Goal: Communication & Community: Answer question/provide support

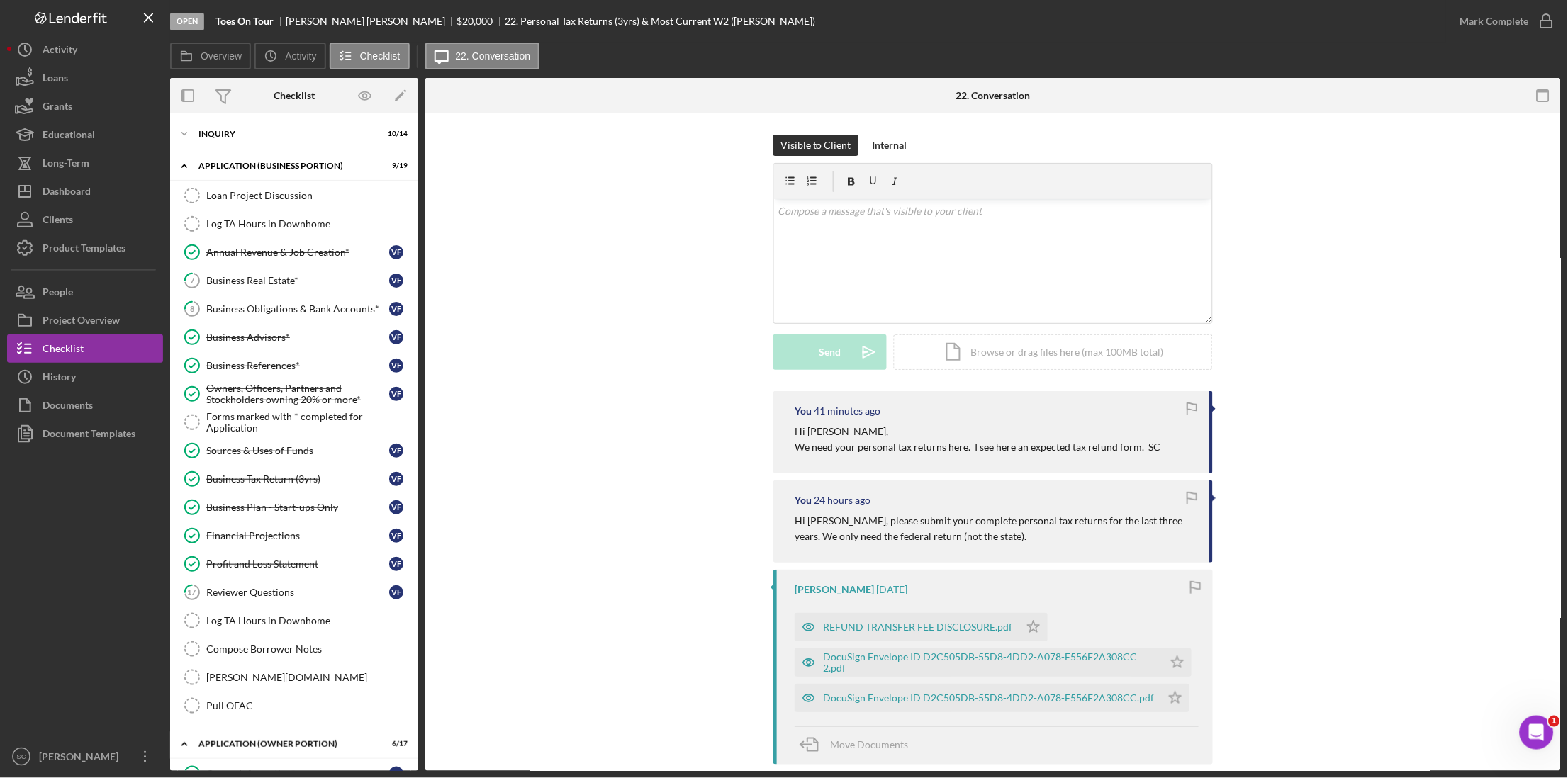
scroll to position [481, 0]
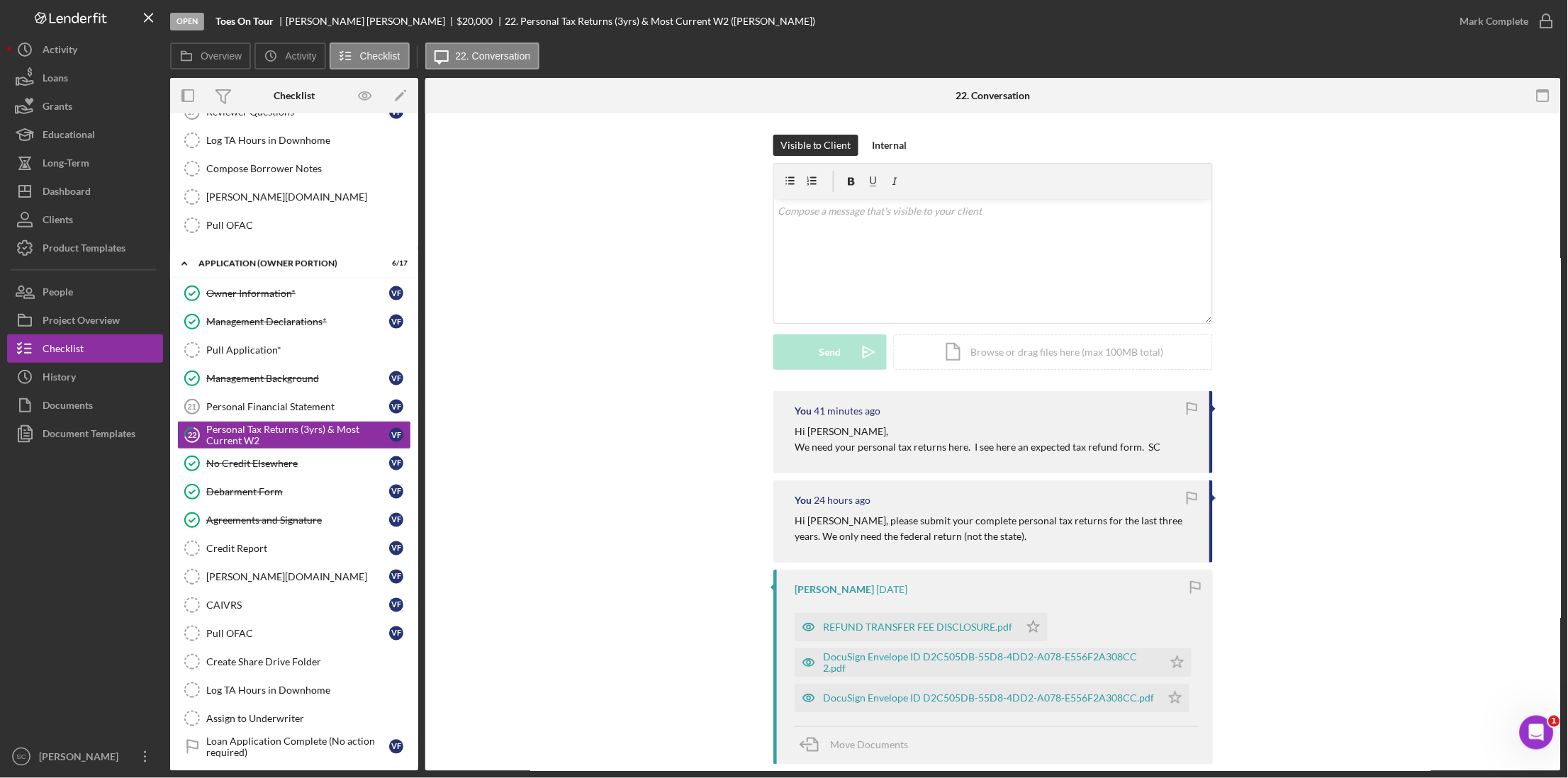
click at [1086, 454] on p "We need your personal tax returns here. I see here an expected tax refund form.…" at bounding box center [977, 447] width 366 height 16
click at [269, 408] on div "Personal Financial Statement" at bounding box center [297, 406] width 183 height 11
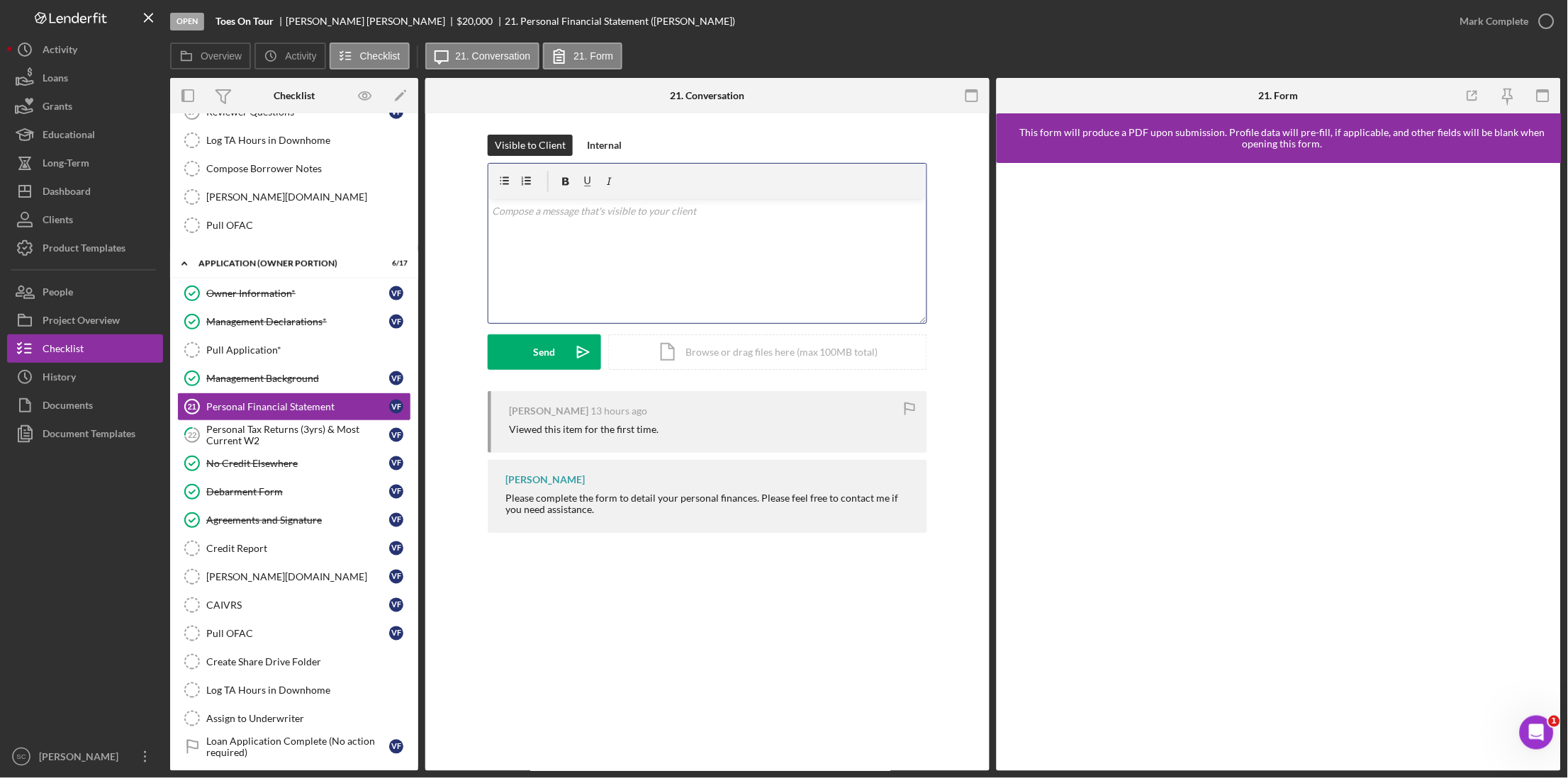
click at [619, 233] on div "v Color teal Color pink Remove color Add row above Add row below Add column bef…" at bounding box center [707, 261] width 438 height 124
click at [552, 351] on div "Send" at bounding box center [545, 352] width 22 height 36
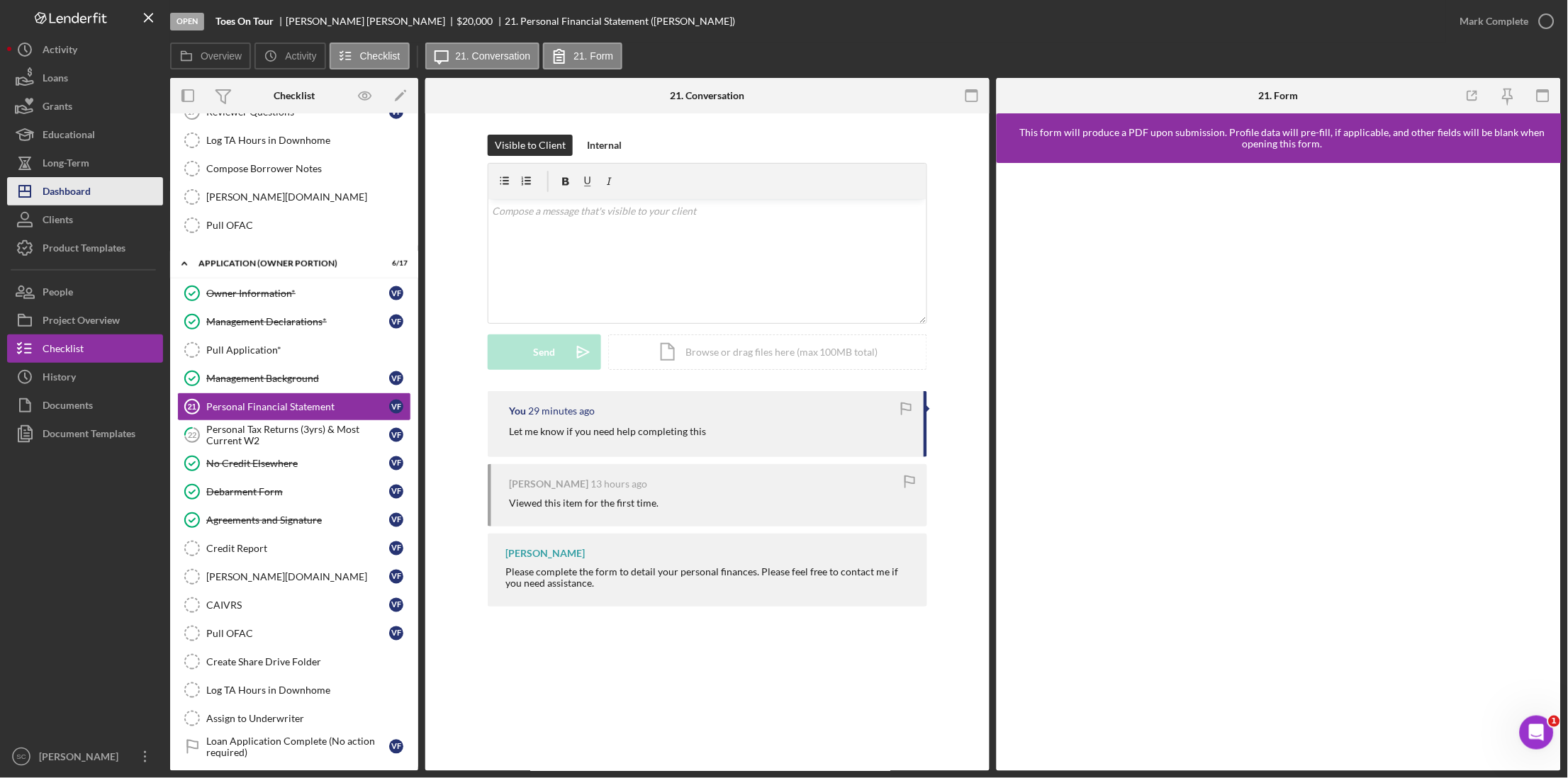
click at [76, 196] on div "Dashboard" at bounding box center [66, 193] width 48 height 32
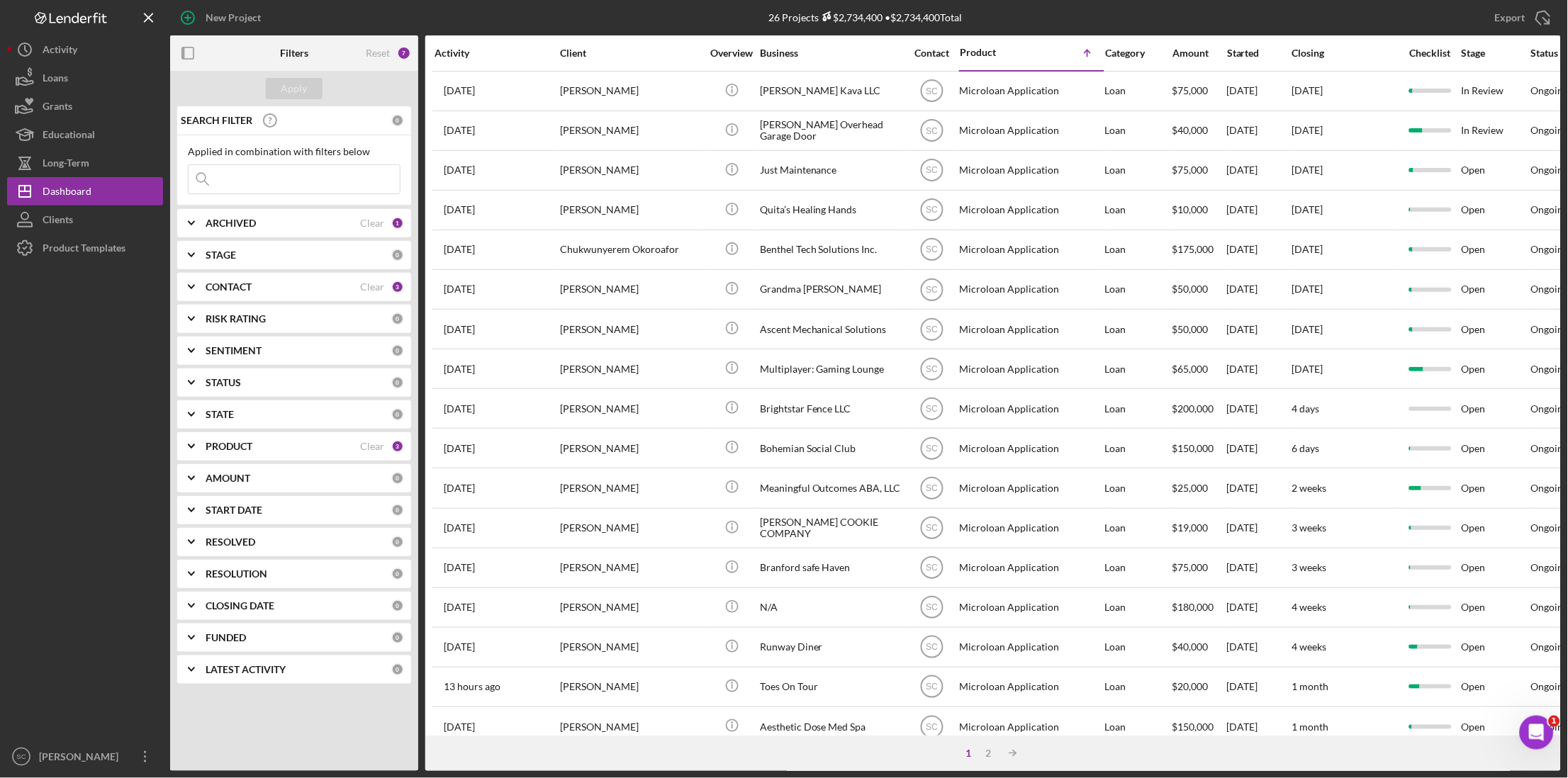
click at [223, 174] on input at bounding box center [293, 179] width 211 height 28
type input "Q"
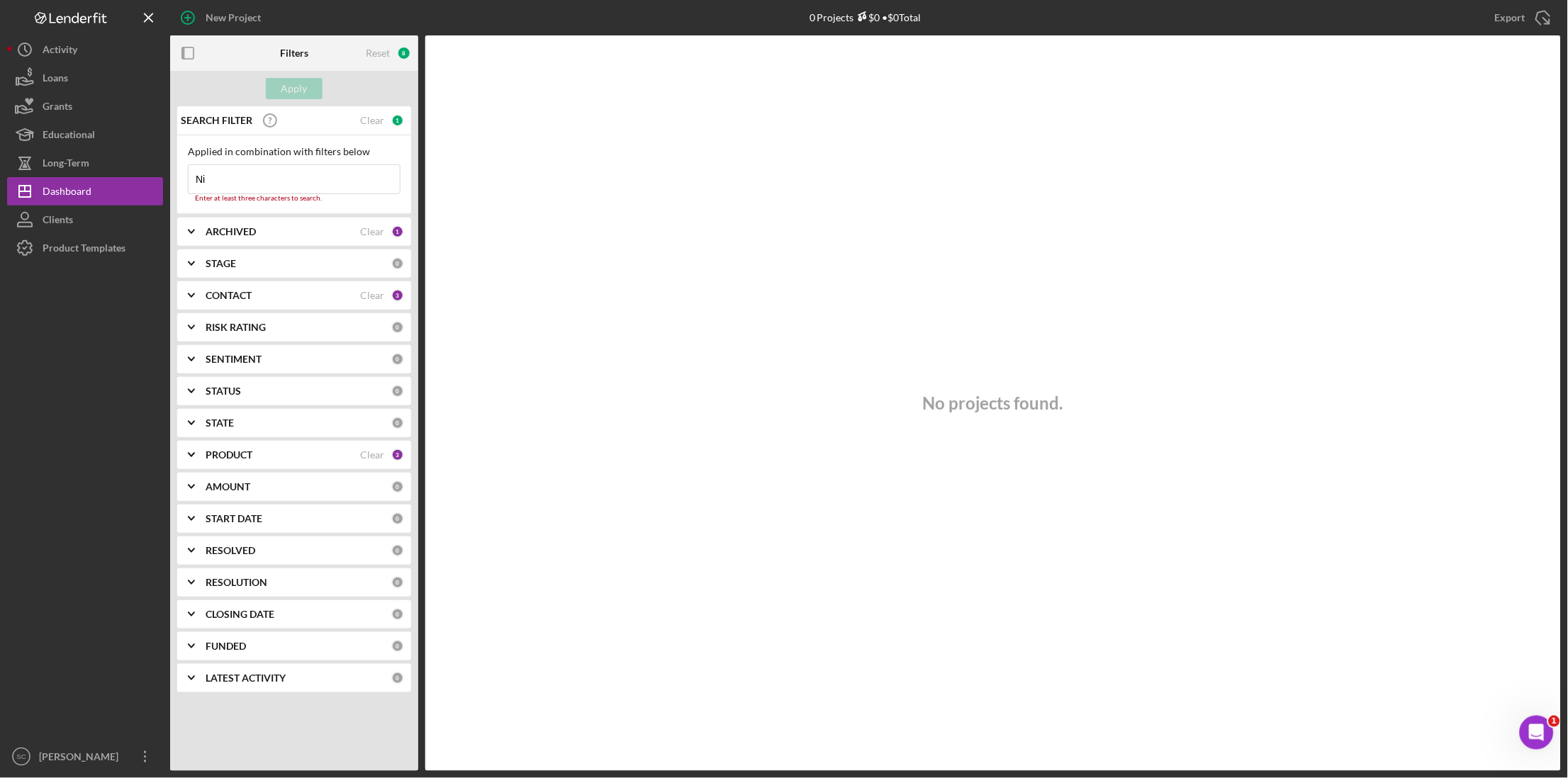
type input "N"
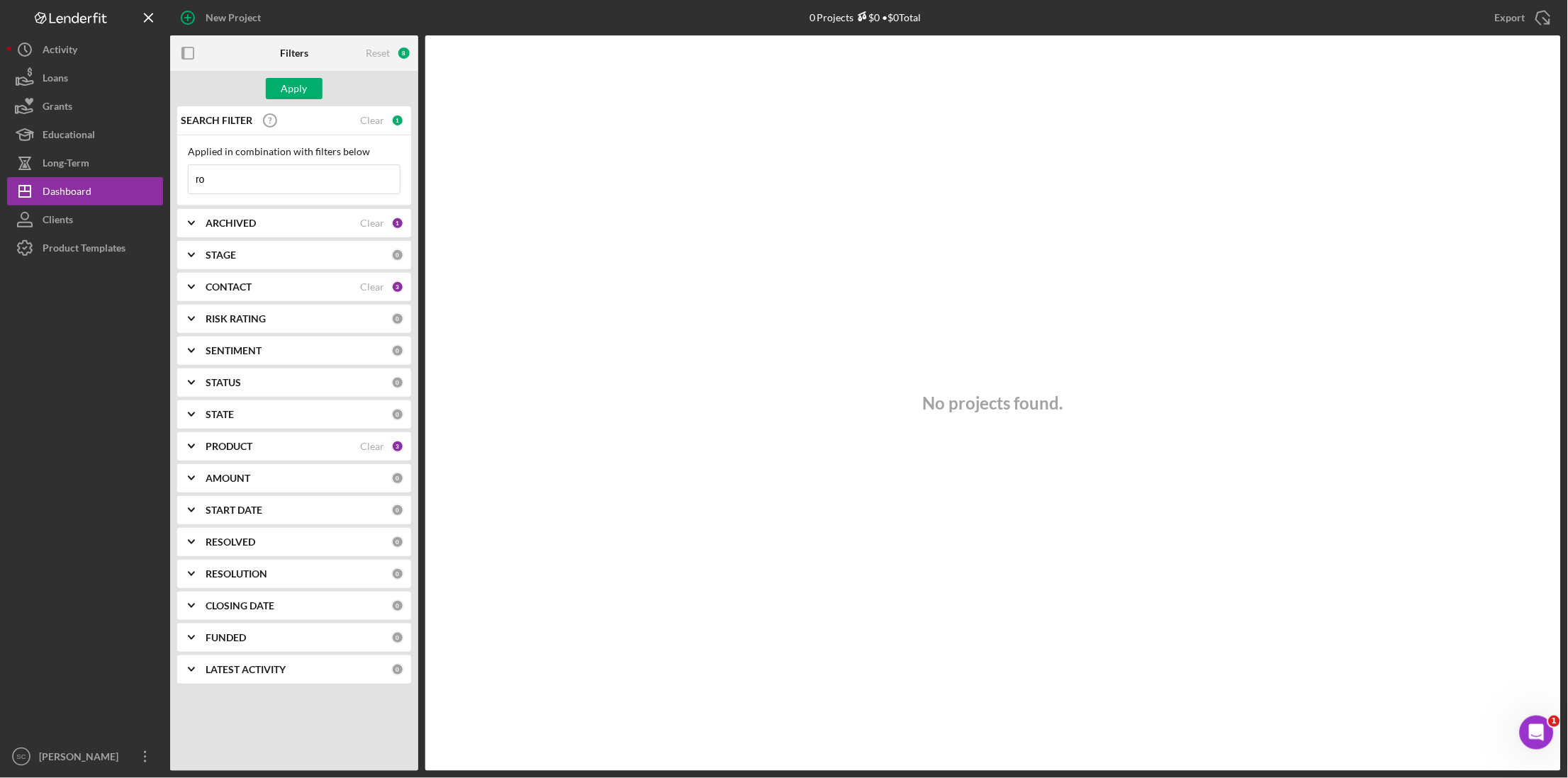
type input "r"
